Goal: Information Seeking & Learning: Learn about a topic

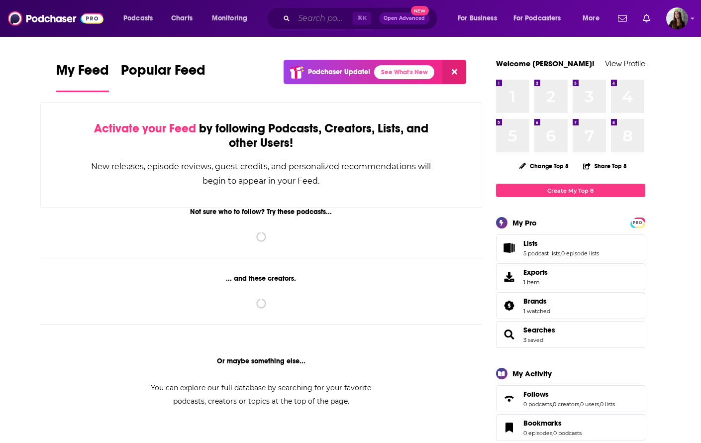
click at [318, 17] on input "Search podcasts, credits, & more..." at bounding box center [323, 18] width 59 height 16
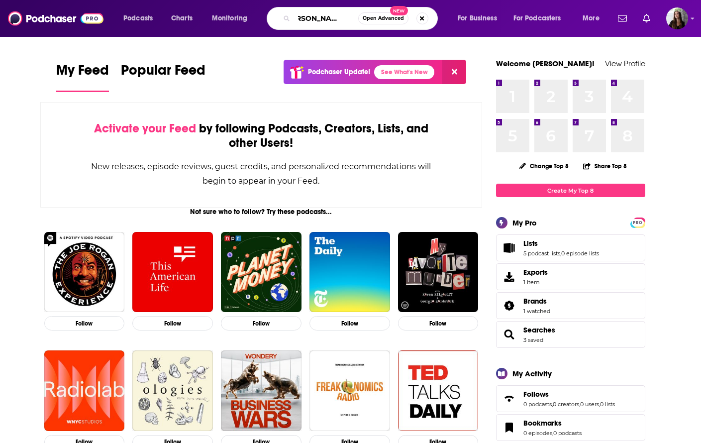
scroll to position [0, 18]
type input "[PERSON_NAME] makes money"
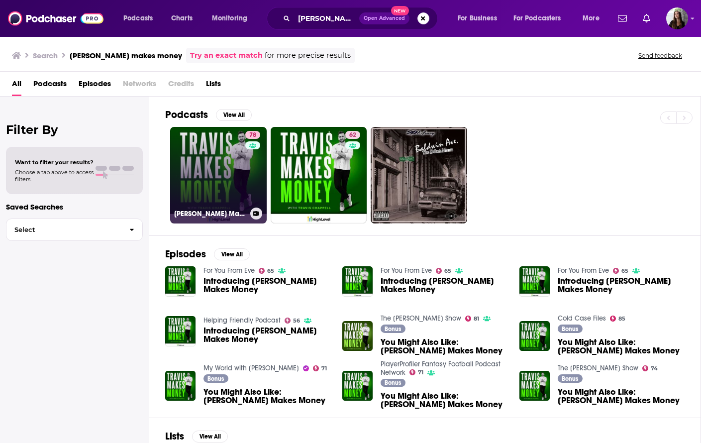
click at [197, 187] on link "78 [PERSON_NAME] Makes Money" at bounding box center [218, 175] width 96 height 96
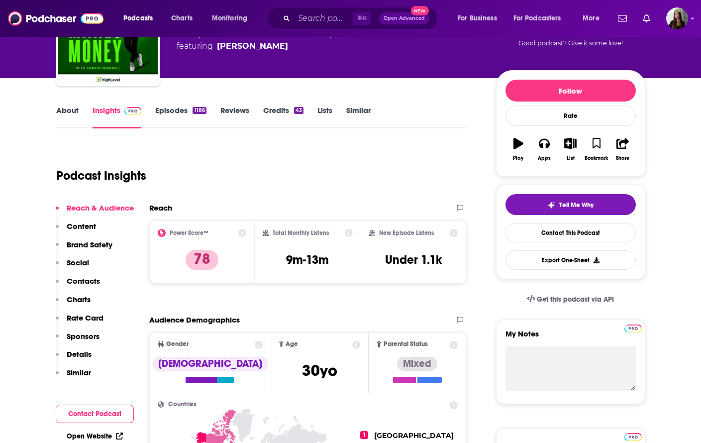
scroll to position [91, 0]
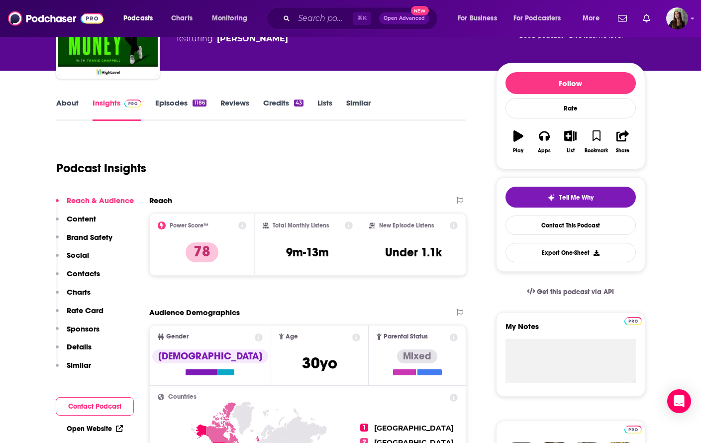
click at [173, 106] on link "Episodes 1186" at bounding box center [180, 109] width 51 height 23
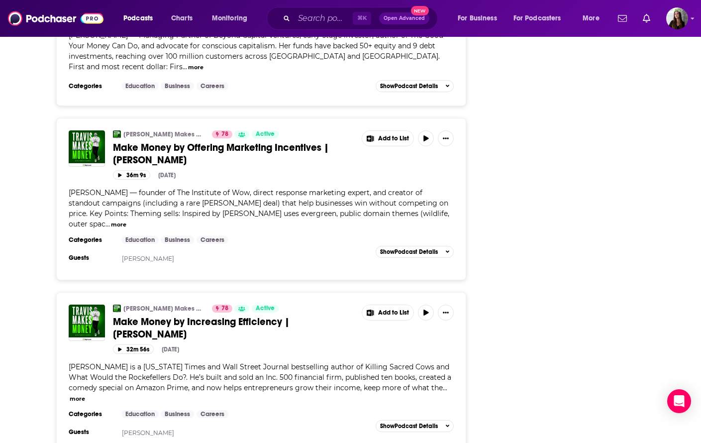
scroll to position [2006, 0]
